Goal: Browse casually: Explore the website without a specific task or goal

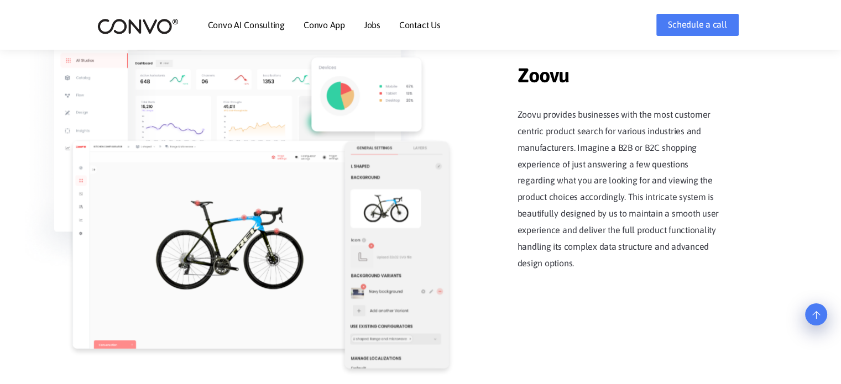
scroll to position [1438, 0]
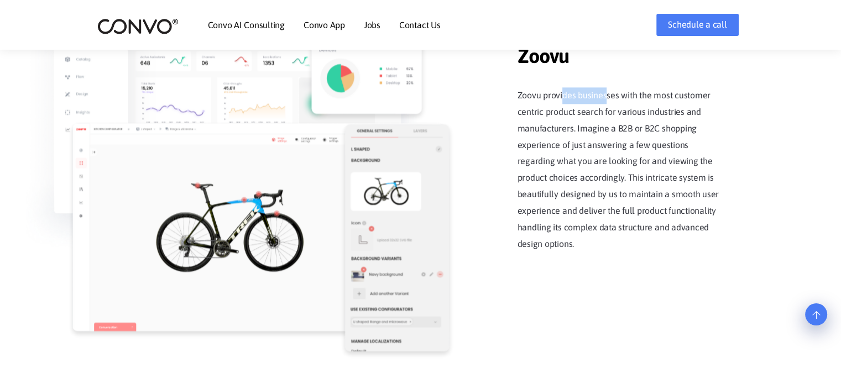
drag, startPoint x: 562, startPoint y: 91, endPoint x: 636, endPoint y: 98, distance: 74.5
click at [636, 98] on p "Zoovu provides businesses with the most customer centric product search for var…" at bounding box center [623, 169] width 210 height 165
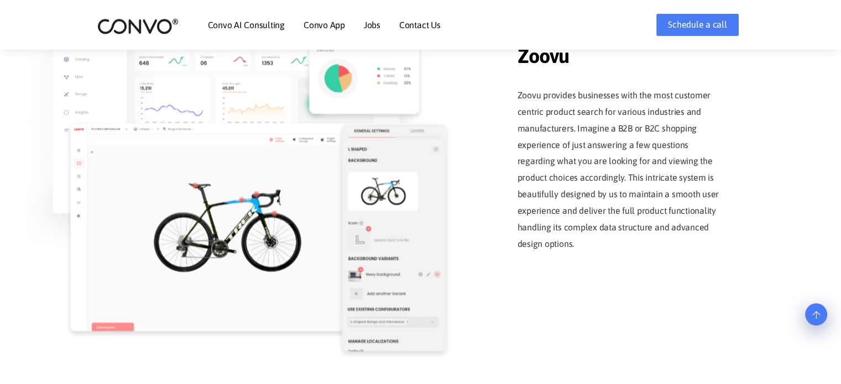
click at [630, 113] on p "Zoovu provides businesses with the most customer centric product search for var…" at bounding box center [623, 169] width 210 height 165
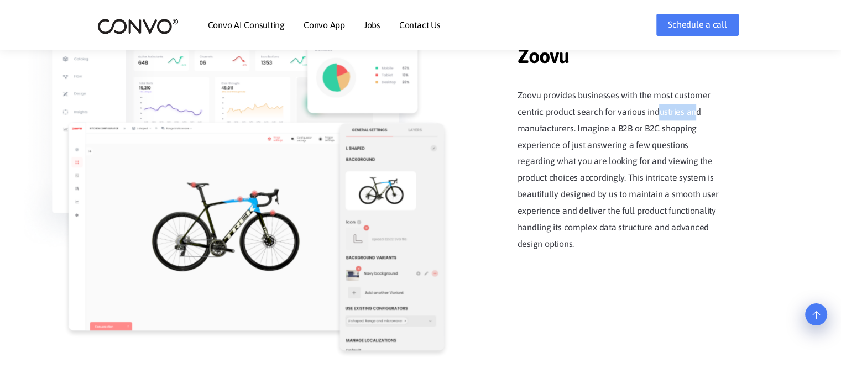
drag, startPoint x: 659, startPoint y: 116, endPoint x: 698, endPoint y: 124, distance: 39.5
click at [700, 120] on p "Zoovu provides businesses with the most customer centric product search for var…" at bounding box center [623, 169] width 210 height 165
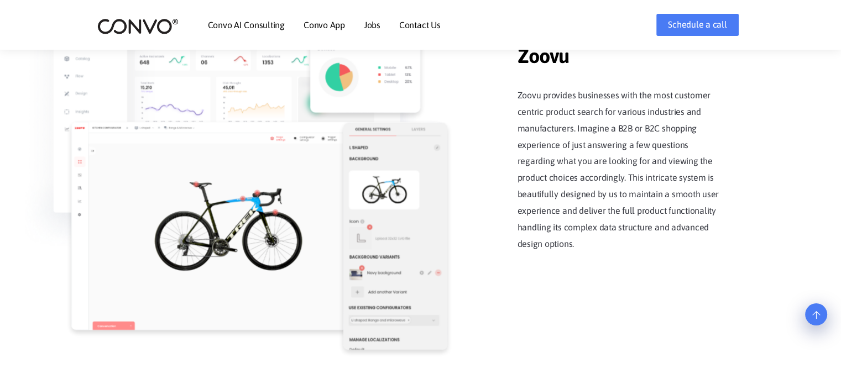
click at [574, 130] on p "Zoovu provides businesses with the most customer centric product search for var…" at bounding box center [623, 169] width 210 height 165
drag, startPoint x: 626, startPoint y: 126, endPoint x: 669, endPoint y: 128, distance: 43.2
click at [669, 128] on p "Zoovu provides businesses with the most customer centric product search for var…" at bounding box center [623, 169] width 210 height 165
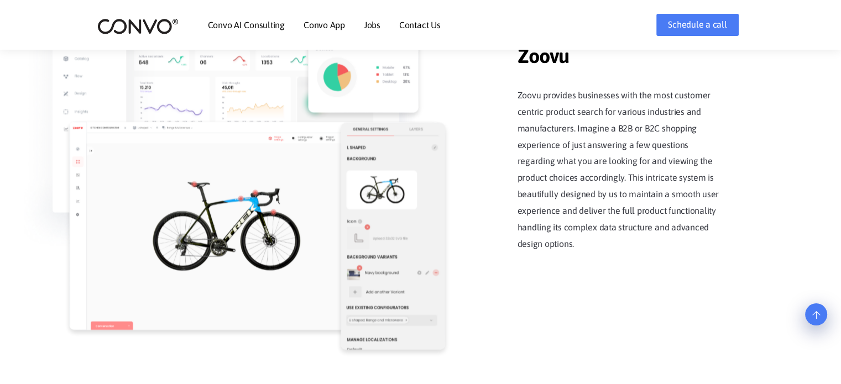
click at [588, 138] on p "Zoovu provides businesses with the most customer centric product search for var…" at bounding box center [623, 169] width 210 height 165
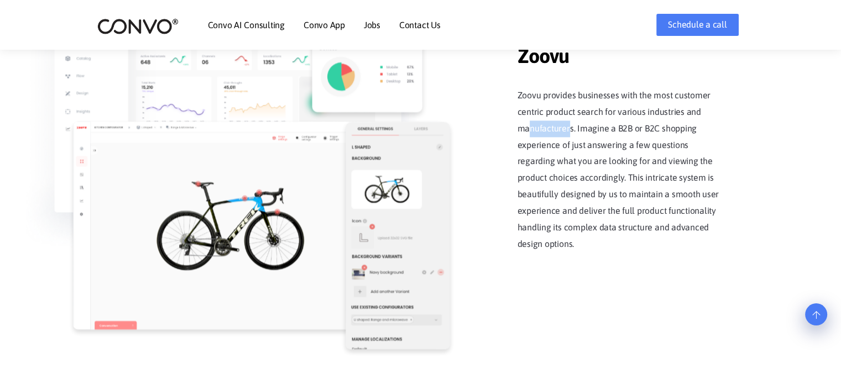
drag, startPoint x: 529, startPoint y: 133, endPoint x: 571, endPoint y: 137, distance: 42.2
click at [571, 137] on p "Zoovu provides businesses with the most customer centric product search for var…" at bounding box center [623, 169] width 210 height 165
drag, startPoint x: 571, startPoint y: 139, endPoint x: 583, endPoint y: 146, distance: 13.4
click at [571, 139] on p "Zoovu provides businesses with the most customer centric product search for var…" at bounding box center [623, 169] width 210 height 165
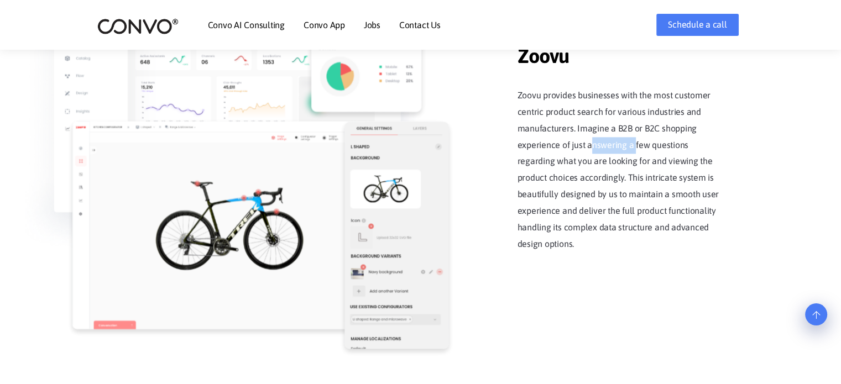
drag, startPoint x: 592, startPoint y: 148, endPoint x: 655, endPoint y: 150, distance: 63.1
click at [655, 150] on p "Zoovu provides businesses with the most customer centric product search for var…" at bounding box center [623, 169] width 210 height 165
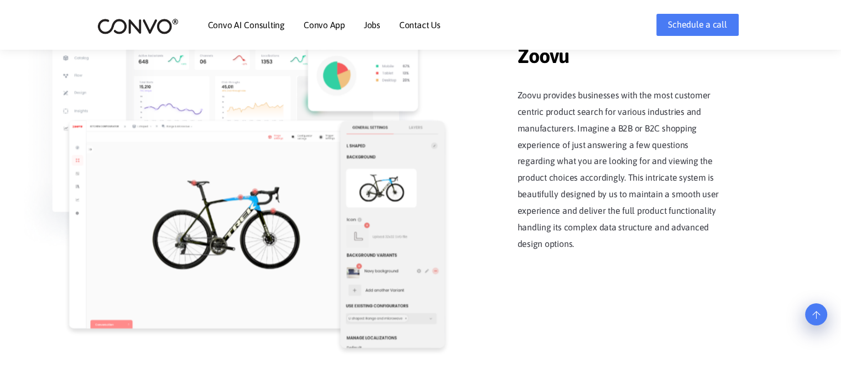
drag, startPoint x: 666, startPoint y: 155, endPoint x: 648, endPoint y: 156, distance: 17.7
click at [662, 156] on p "Zoovu provides businesses with the most customer centric product search for var…" at bounding box center [623, 169] width 210 height 165
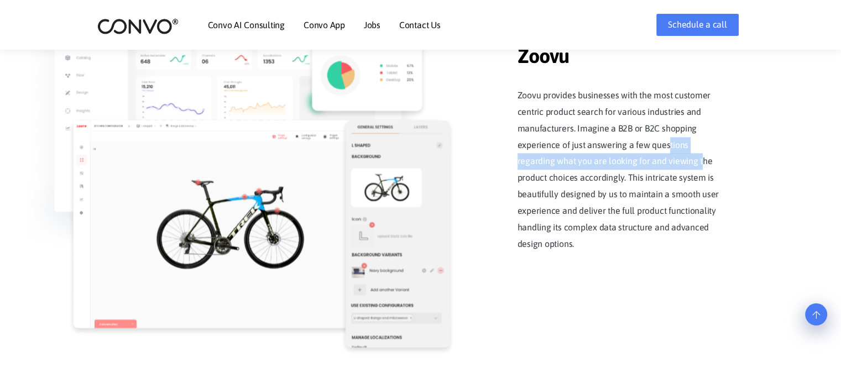
drag, startPoint x: 543, startPoint y: 159, endPoint x: 632, endPoint y: 163, distance: 89.1
click at [630, 163] on p "Zoovu provides businesses with the most customer centric product search for var…" at bounding box center [623, 169] width 210 height 165
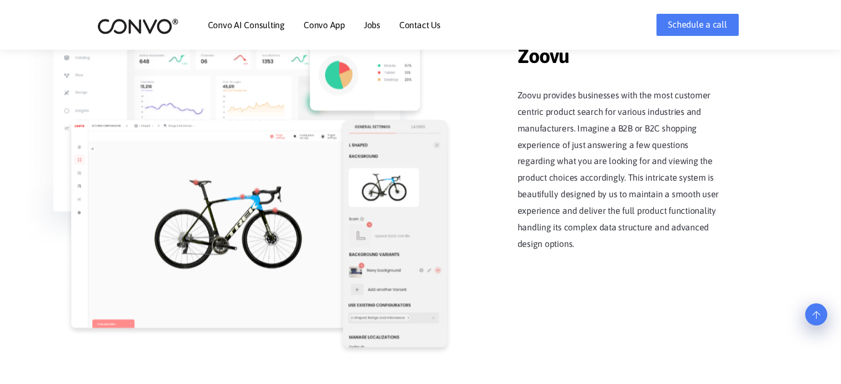
click at [598, 185] on p "Zoovu provides businesses with the most customer centric product search for var…" at bounding box center [623, 169] width 210 height 165
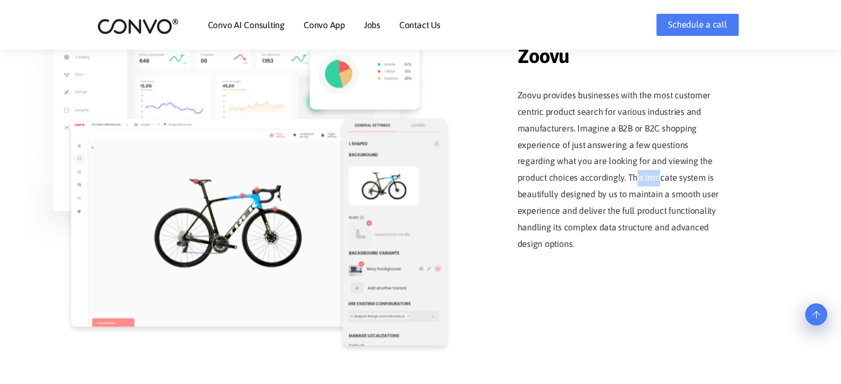
drag, startPoint x: 628, startPoint y: 181, endPoint x: 641, endPoint y: 181, distance: 12.2
click at [641, 181] on p "Zoovu provides businesses with the most customer centric product search for var…" at bounding box center [623, 169] width 210 height 165
drag, startPoint x: 613, startPoint y: 190, endPoint x: 521, endPoint y: 183, distance: 92.6
click at [607, 190] on p "Zoovu provides businesses with the most customer centric product search for var…" at bounding box center [623, 169] width 210 height 165
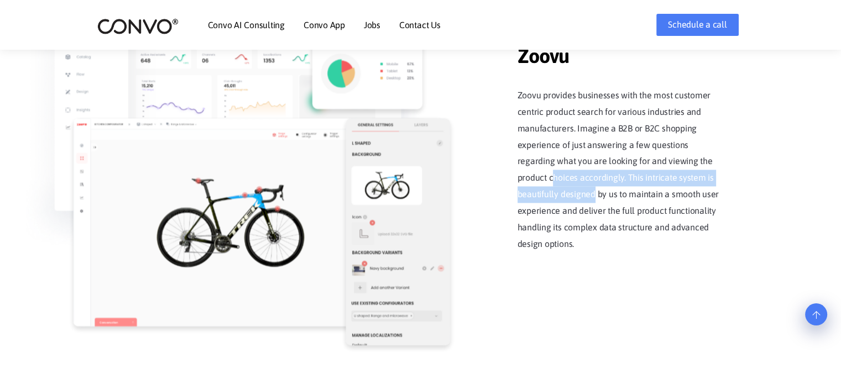
drag, startPoint x: 521, startPoint y: 183, endPoint x: 611, endPoint y: 193, distance: 90.7
click at [583, 194] on p "Zoovu provides businesses with the most customer centric product search for var…" at bounding box center [623, 169] width 210 height 165
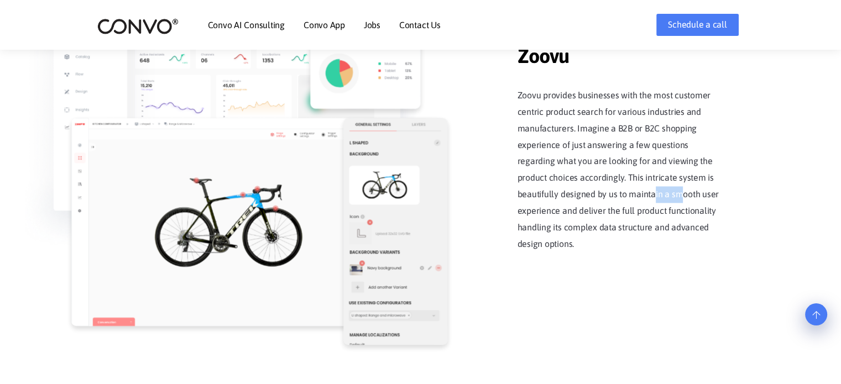
drag, startPoint x: 611, startPoint y: 193, endPoint x: 642, endPoint y: 196, distance: 31.7
click at [642, 196] on p "Zoovu provides businesses with the most customer centric product search for var…" at bounding box center [623, 169] width 210 height 165
drag, startPoint x: 560, startPoint y: 200, endPoint x: 600, endPoint y: 217, distance: 43.9
click at [571, 205] on p "Zoovu provides businesses with the most customer centric product search for var…" at bounding box center [623, 169] width 210 height 165
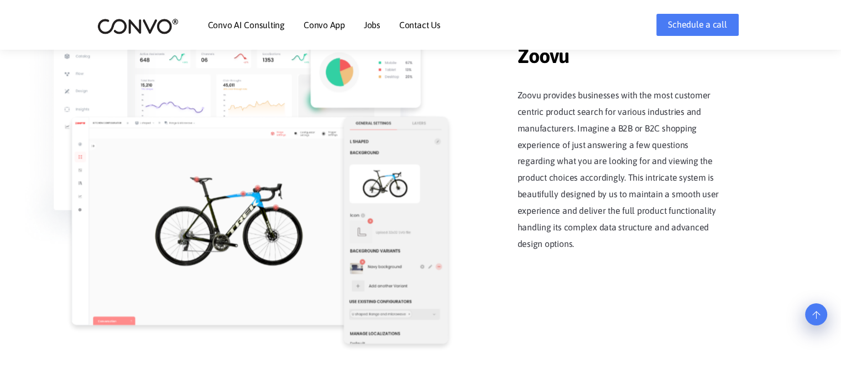
drag, startPoint x: 602, startPoint y: 218, endPoint x: 602, endPoint y: 224, distance: 5.6
click at [603, 219] on p "Zoovu provides businesses with the most customer centric product search for var…" at bounding box center [623, 169] width 210 height 165
click at [602, 224] on p "Zoovu provides businesses with the most customer centric product search for var…" at bounding box center [623, 169] width 210 height 165
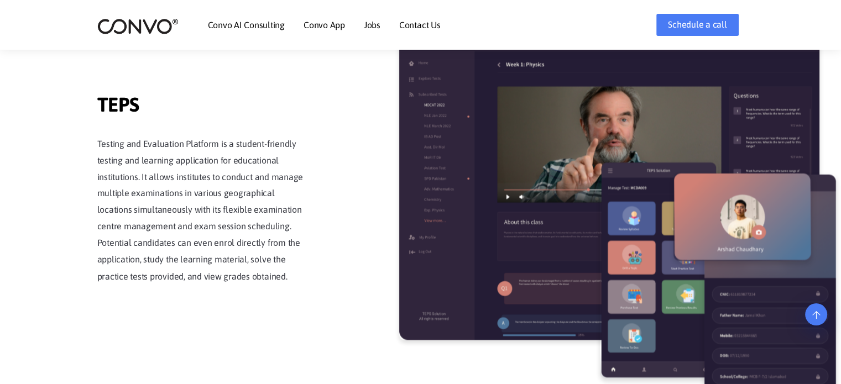
scroll to position [1826, 0]
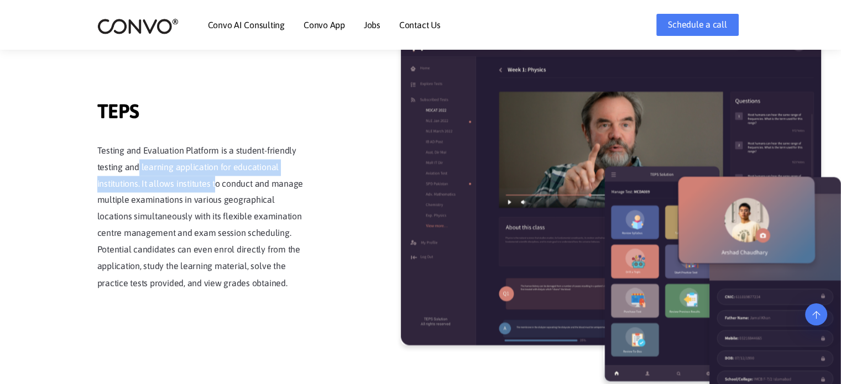
drag, startPoint x: 139, startPoint y: 165, endPoint x: 236, endPoint y: 174, distance: 97.2
click at [228, 174] on p "Testing and Evaluation Platform is a student-friendly testing and learning appl…" at bounding box center [202, 217] width 210 height 149
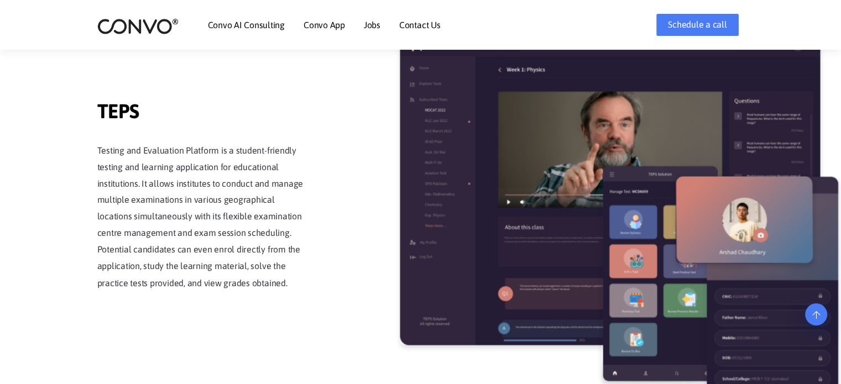
click at [241, 174] on p "Testing and Evaluation Platform is a student-friendly testing and learning appl…" at bounding box center [202, 217] width 210 height 149
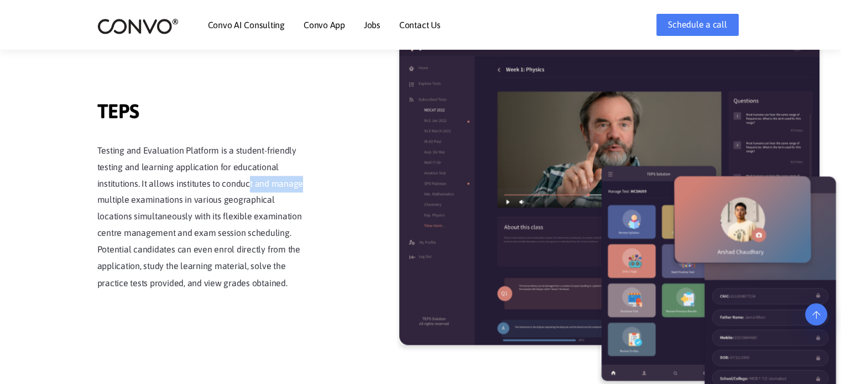
drag, startPoint x: 284, startPoint y: 177, endPoint x: 335, endPoint y: 178, distance: 51.5
click at [335, 178] on div "TEPS TEPS Testing and Evaluation Platform is a student-friendly testing and lea…" at bounding box center [421, 209] width 631 height 360
click at [204, 176] on p "Testing and Evaluation Platform is a student-friendly testing and learning appl…" at bounding box center [202, 217] width 210 height 149
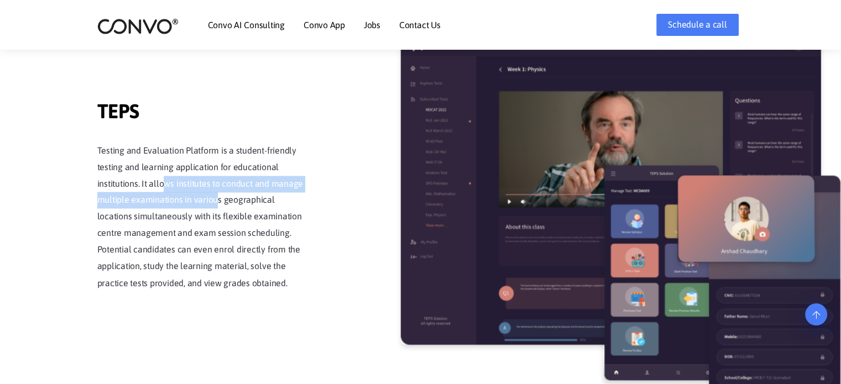
drag, startPoint x: 162, startPoint y: 183, endPoint x: 219, endPoint y: 189, distance: 56.8
click at [216, 189] on p "Testing and Evaluation Platform is a student-friendly testing and learning appl…" at bounding box center [202, 217] width 210 height 149
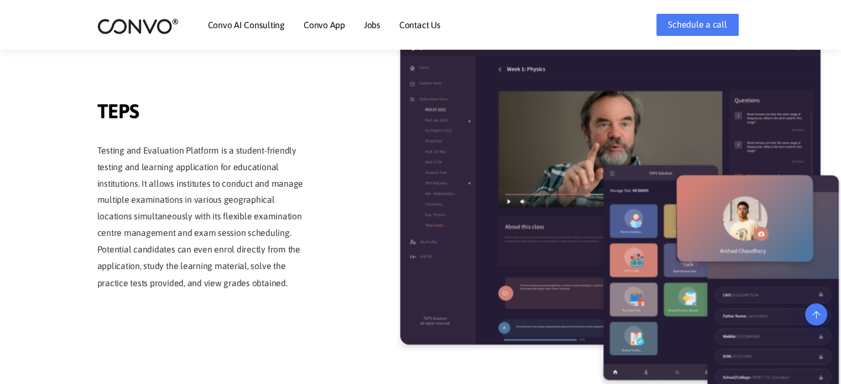
click at [219, 190] on p "Testing and Evaluation Platform is a student-friendly testing and learning appl…" at bounding box center [202, 217] width 210 height 149
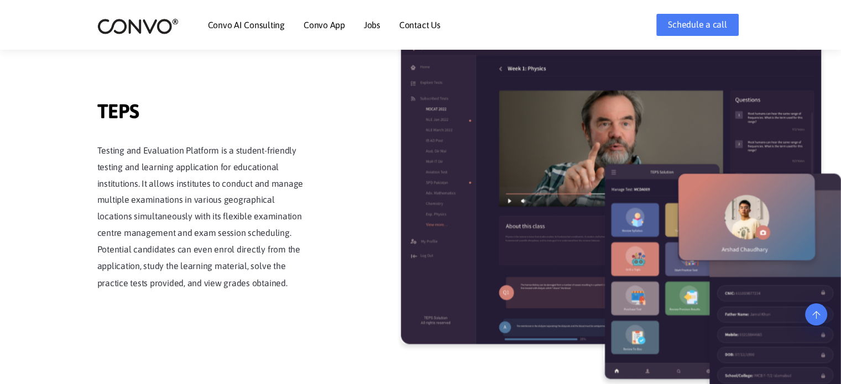
drag, startPoint x: 153, startPoint y: 211, endPoint x: 214, endPoint y: 211, distance: 60.3
click at [188, 211] on p "Testing and Evaluation Platform is a student-friendly testing and learning appl…" at bounding box center [202, 217] width 210 height 149
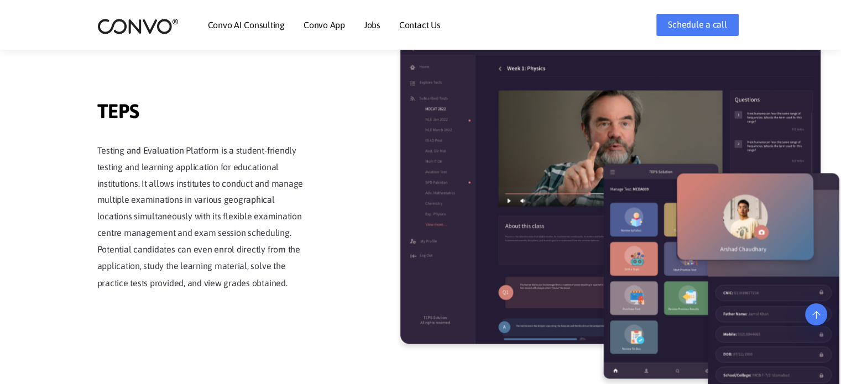
click at [215, 212] on p "Testing and Evaluation Platform is a student-friendly testing and learning appl…" at bounding box center [202, 217] width 210 height 149
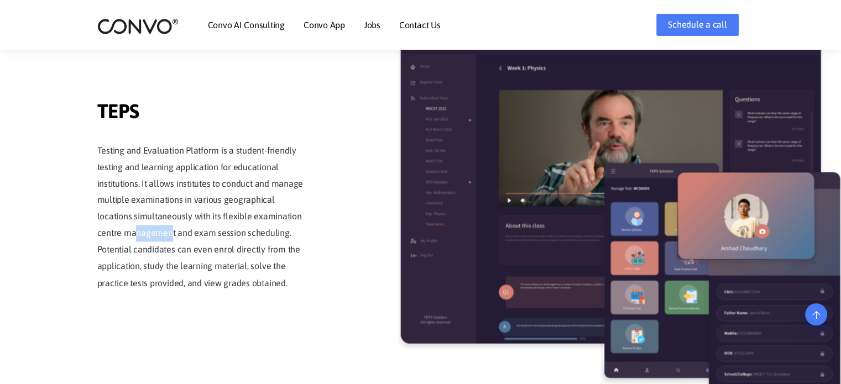
drag, startPoint x: 135, startPoint y: 230, endPoint x: 195, endPoint y: 232, distance: 59.8
click at [189, 232] on p "Testing and Evaluation Platform is a student-friendly testing and learning appl…" at bounding box center [202, 217] width 210 height 149
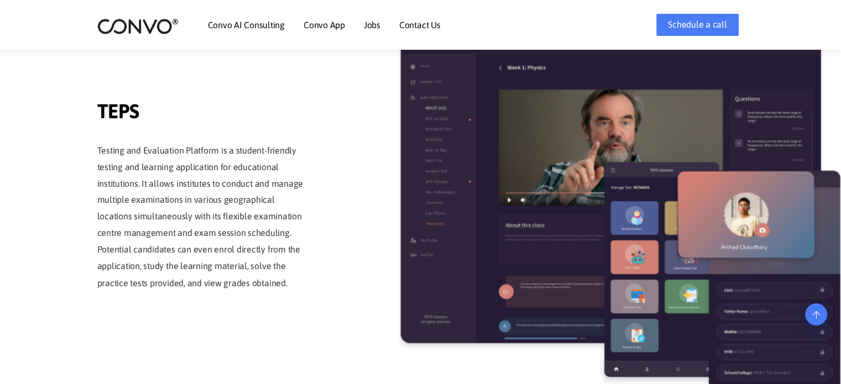
click at [186, 237] on p "Testing and Evaluation Platform is a student-friendly testing and learning appl…" at bounding box center [202, 217] width 210 height 149
click at [159, 243] on p "Testing and Evaluation Platform is a student-friendly testing and learning appl…" at bounding box center [202, 217] width 210 height 149
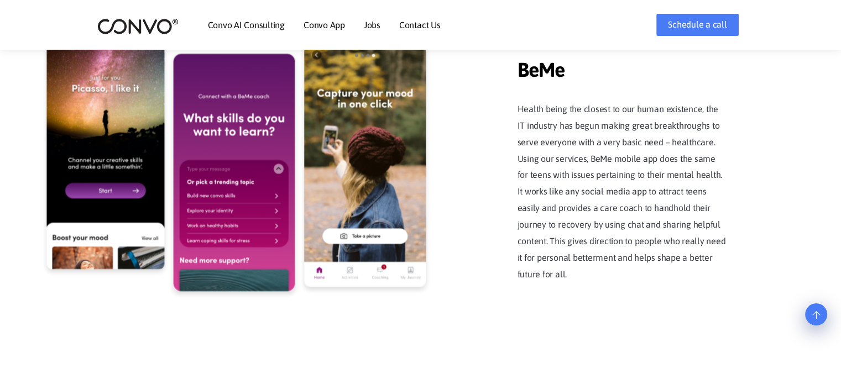
scroll to position [2268, 0]
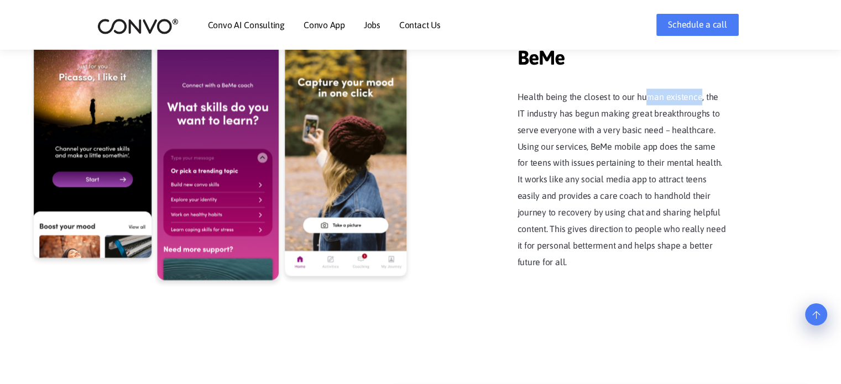
drag, startPoint x: 654, startPoint y: 81, endPoint x: 655, endPoint y: 102, distance: 20.5
click at [684, 98] on p "Health being the closest to our human existence, the IT industry has begun maki…" at bounding box center [623, 179] width 210 height 181
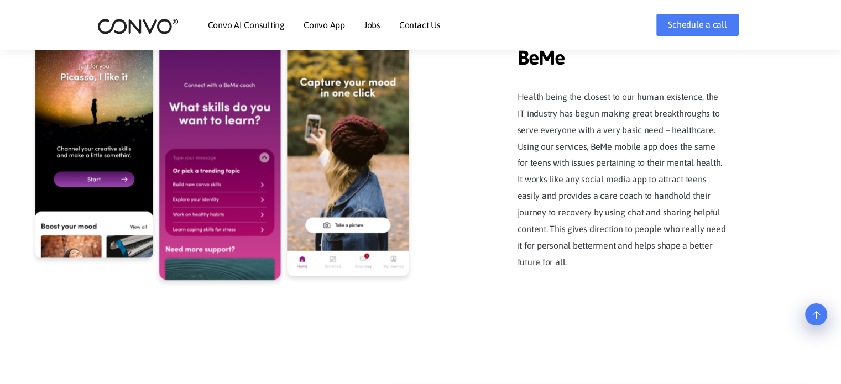
click at [641, 106] on p "Health being the closest to our human existence, the IT industry has begun maki…" at bounding box center [623, 179] width 210 height 181
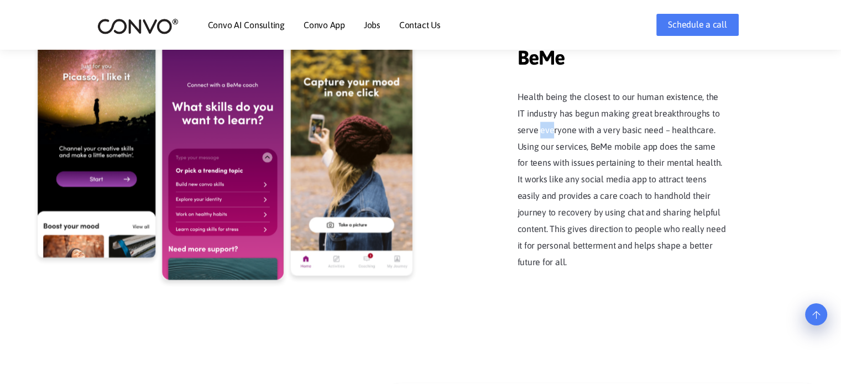
drag, startPoint x: 540, startPoint y: 128, endPoint x: 527, endPoint y: 132, distance: 14.0
click at [534, 130] on p "Health being the closest to our human existence, the IT industry has begun maki…" at bounding box center [623, 179] width 210 height 181
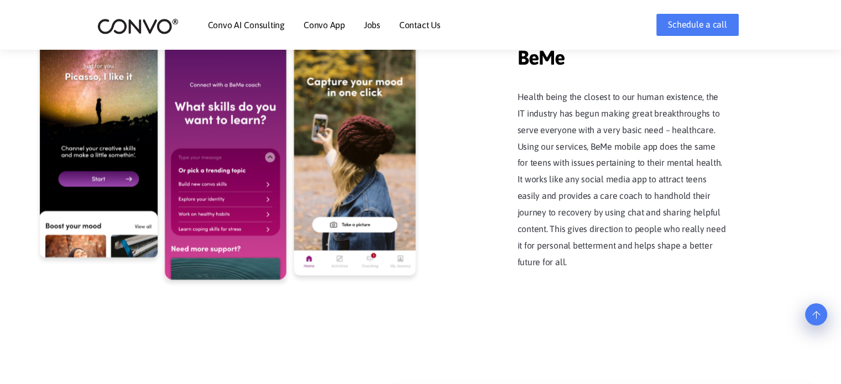
click at [519, 136] on p "Health being the closest to our human existence, the IT industry has begun maki…" at bounding box center [623, 179] width 210 height 181
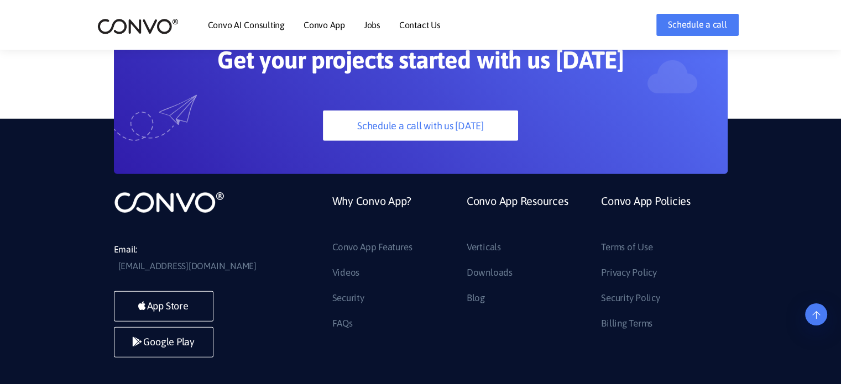
scroll to position [3142, 0]
